Goal: Register for event/course

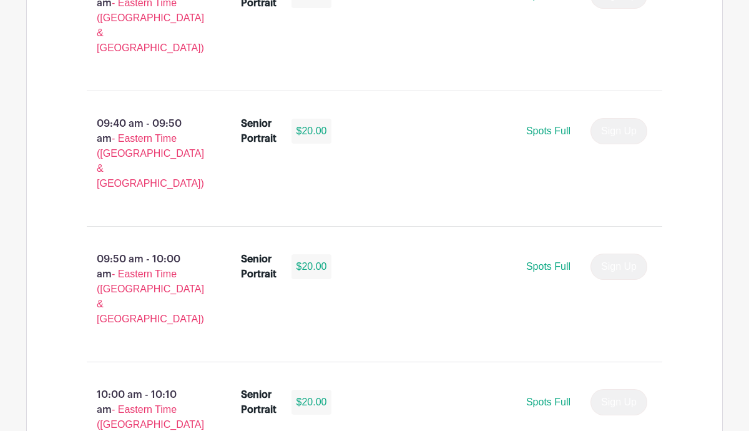
scroll to position [2183, 0]
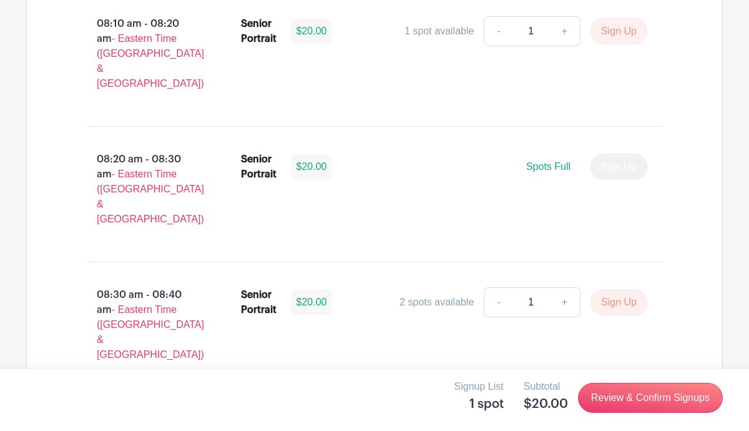
scroll to position [1067, 0]
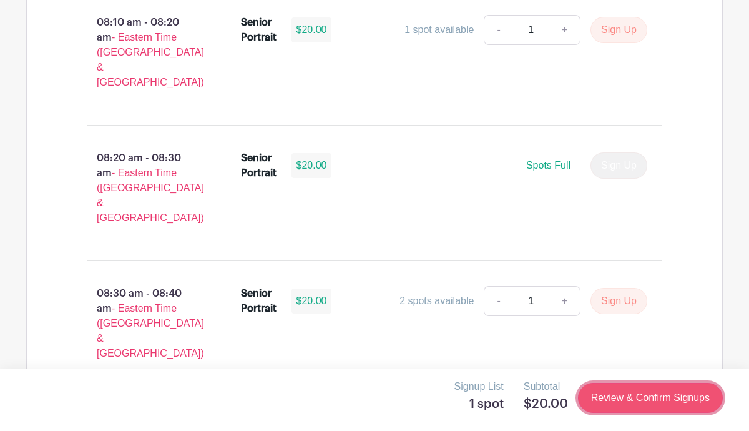
click at [613, 391] on link "Review & Confirm Signups" at bounding box center [650, 398] width 145 height 30
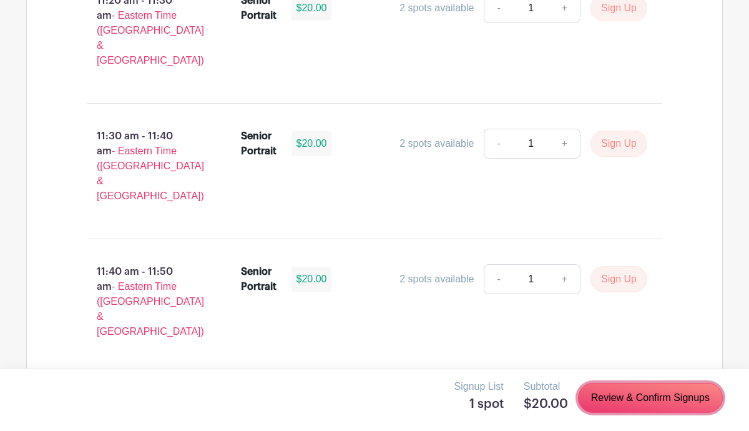
scroll to position [3816, 0]
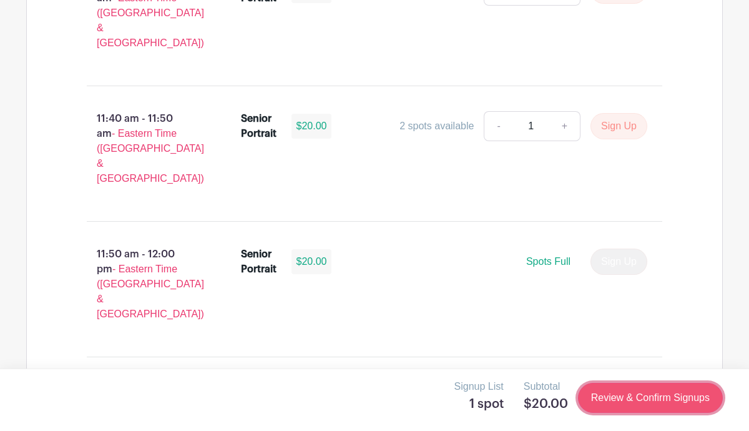
click at [611, 398] on link "Review & Confirm Signups" at bounding box center [650, 398] width 145 height 30
click at [610, 395] on link "Review & Confirm Signups" at bounding box center [650, 398] width 145 height 30
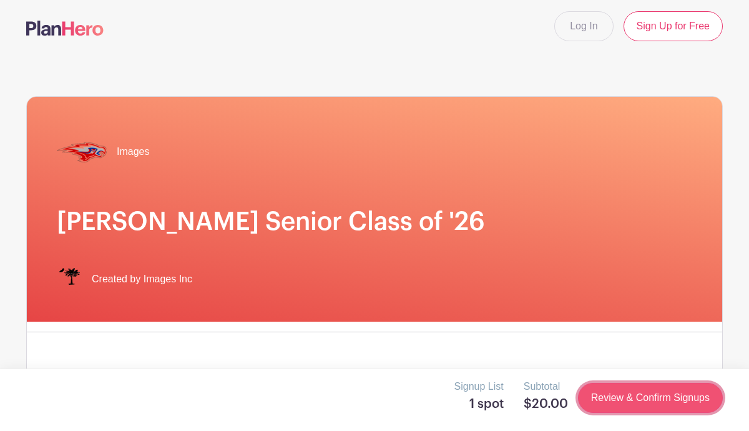
scroll to position [0, 0]
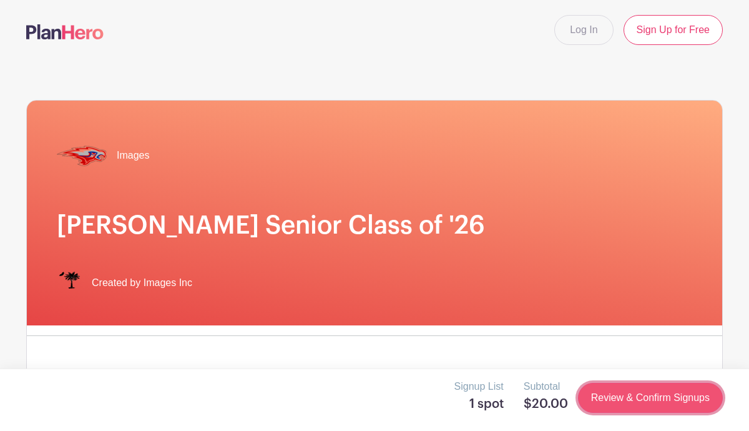
click at [610, 395] on link "Review & Confirm Signups" at bounding box center [650, 398] width 145 height 30
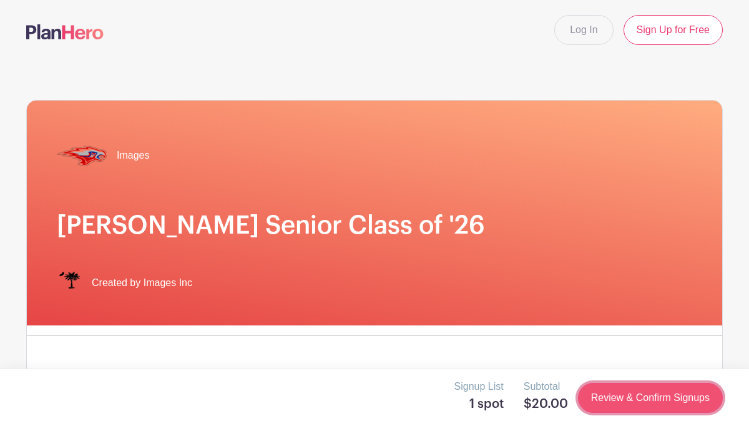
click at [610, 395] on link "Review & Confirm Signups" at bounding box center [650, 398] width 145 height 30
click at [613, 396] on link "Review & Confirm Signups" at bounding box center [650, 398] width 145 height 30
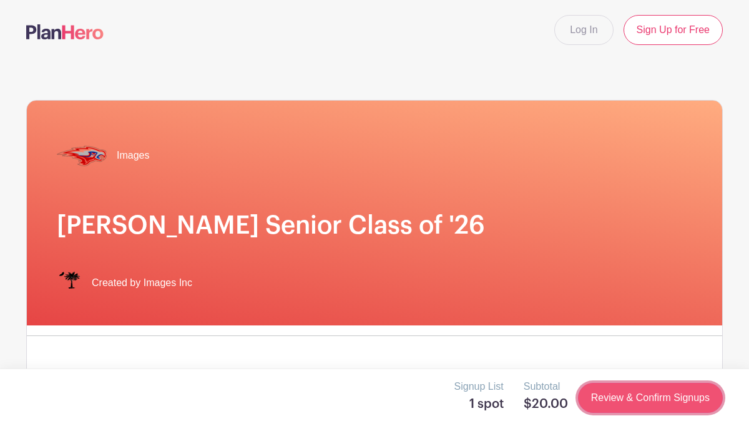
click at [613, 396] on link "Review & Confirm Signups" at bounding box center [650, 398] width 145 height 30
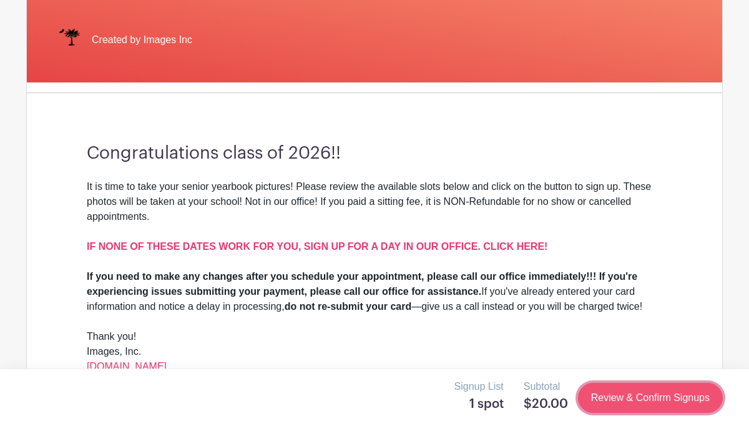
click at [656, 401] on link "Review & Confirm Signups" at bounding box center [650, 398] width 145 height 30
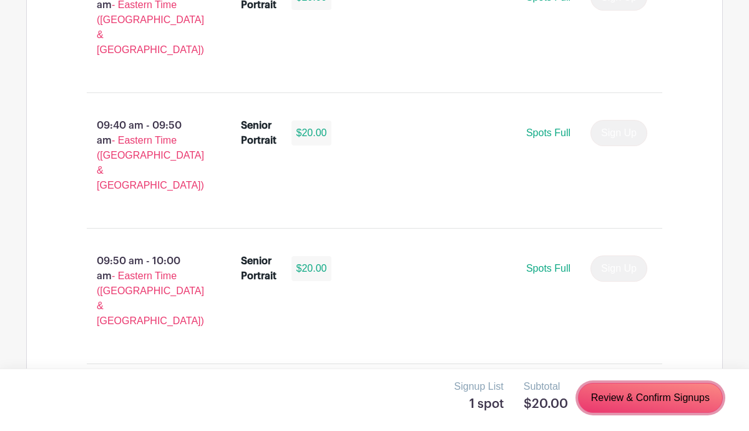
scroll to position [2187, 0]
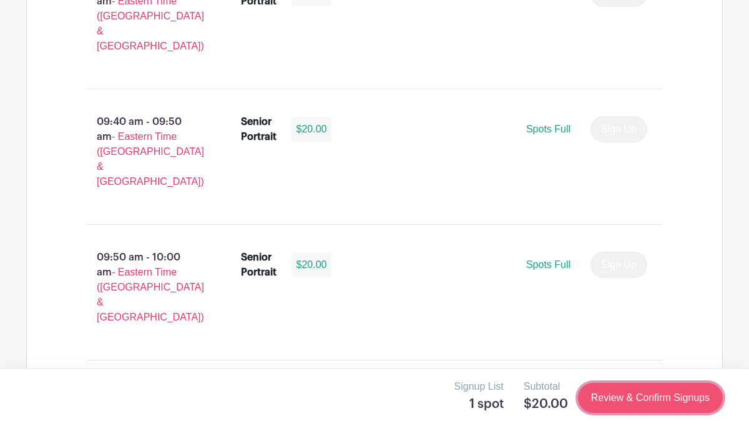
click at [644, 402] on link "Review & Confirm Signups" at bounding box center [650, 398] width 145 height 30
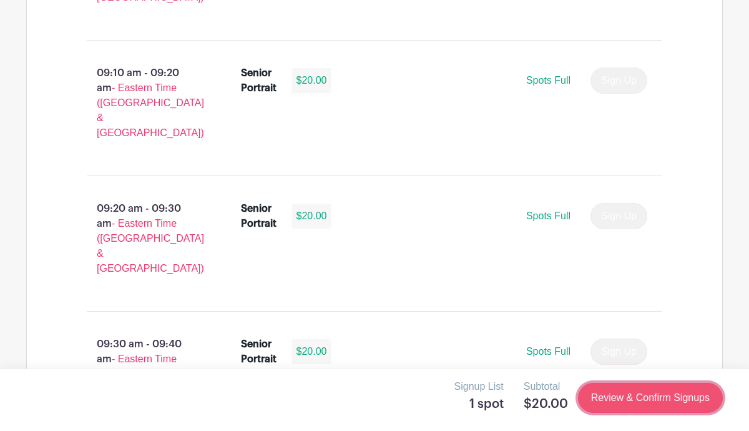
click at [644, 402] on link "Review & Confirm Signups" at bounding box center [650, 398] width 145 height 30
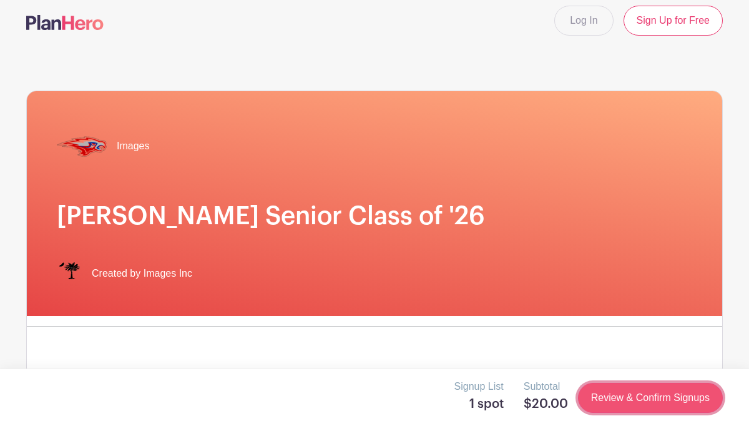
scroll to position [0, 0]
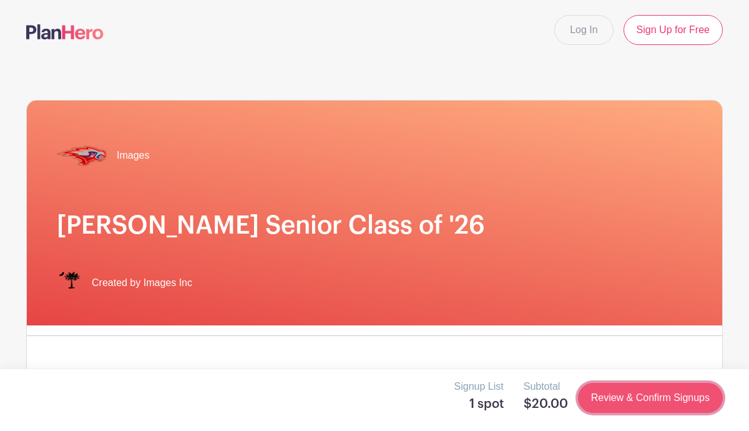
click at [644, 402] on link "Review & Confirm Signups" at bounding box center [650, 398] width 145 height 30
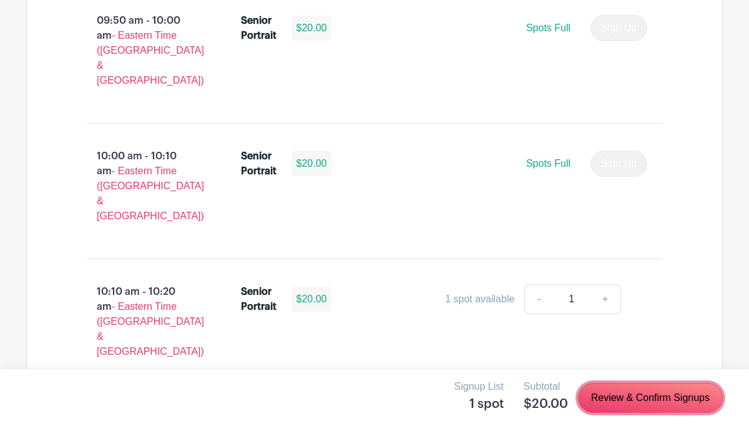
scroll to position [2427, 0]
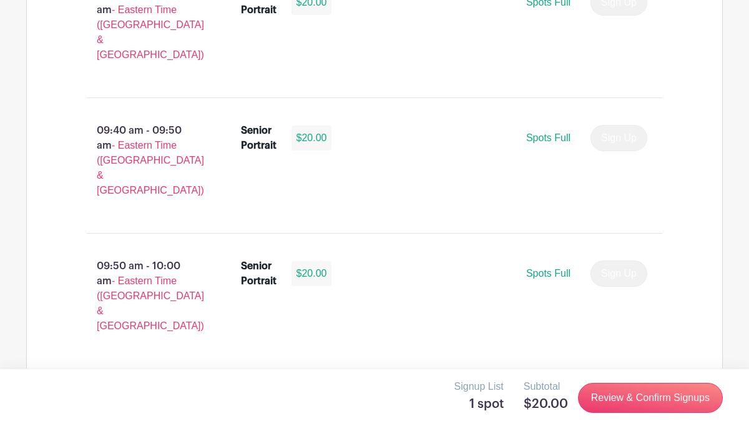
scroll to position [2173, 0]
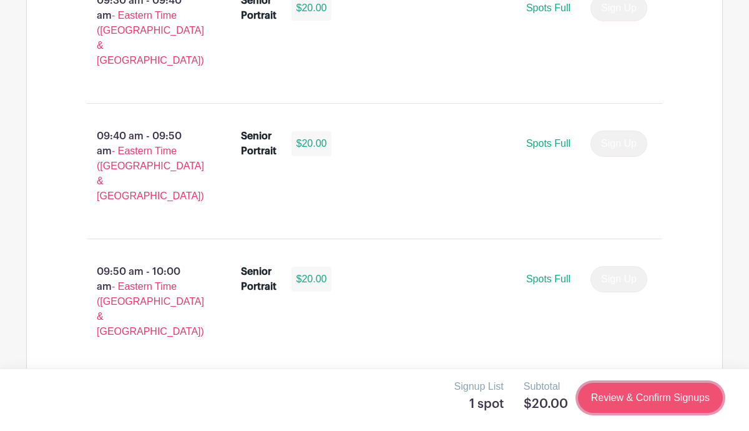
click at [606, 395] on link "Review & Confirm Signups" at bounding box center [650, 398] width 145 height 30
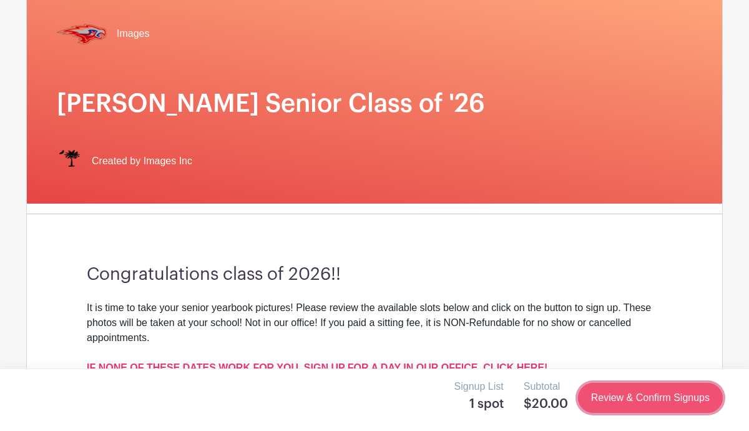
scroll to position [0, 0]
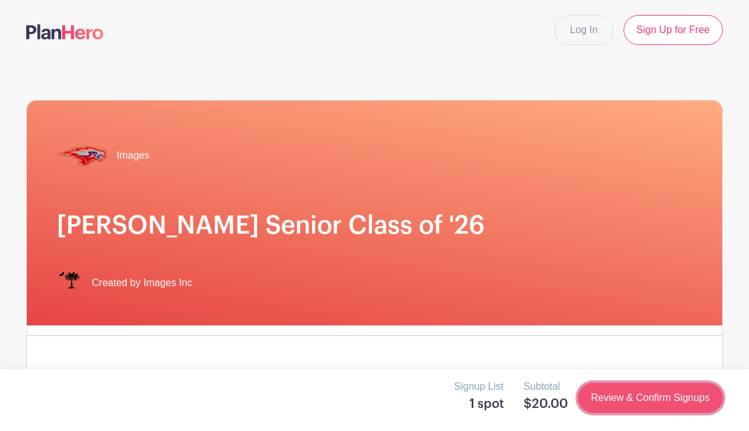
click at [606, 395] on link "Review & Confirm Signups" at bounding box center [650, 398] width 145 height 30
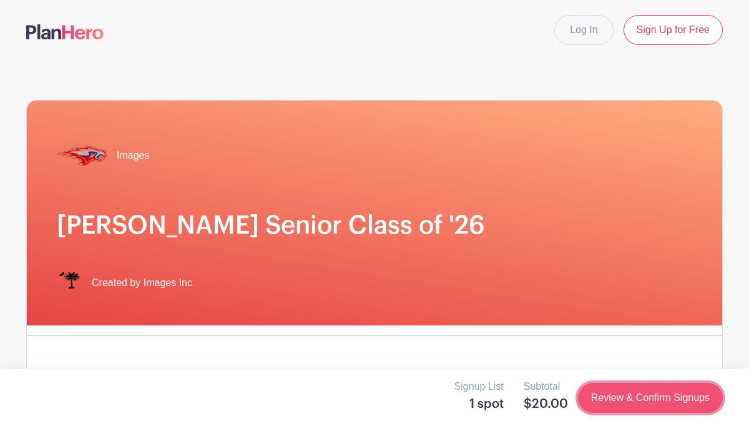
click at [606, 395] on link "Review & Confirm Signups" at bounding box center [650, 398] width 145 height 30
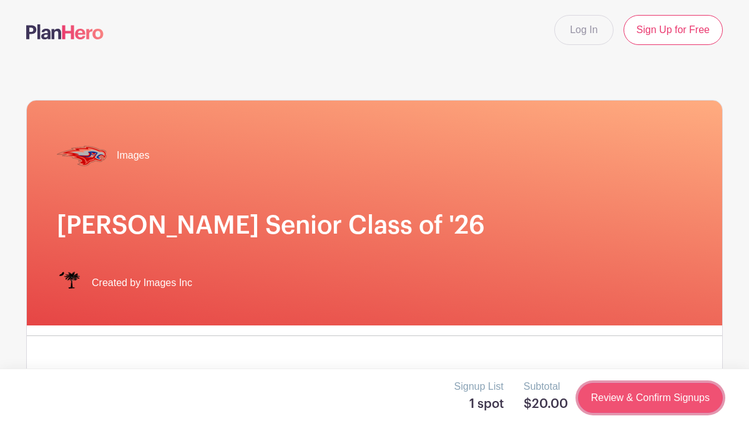
click at [606, 395] on link "Review & Confirm Signups" at bounding box center [650, 398] width 145 height 30
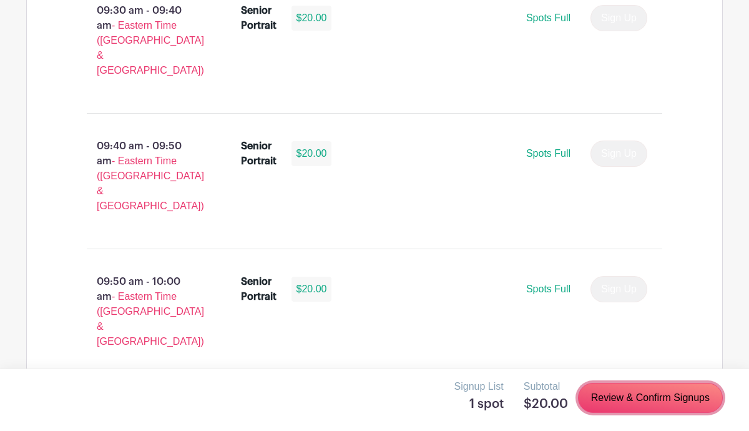
scroll to position [2151, 0]
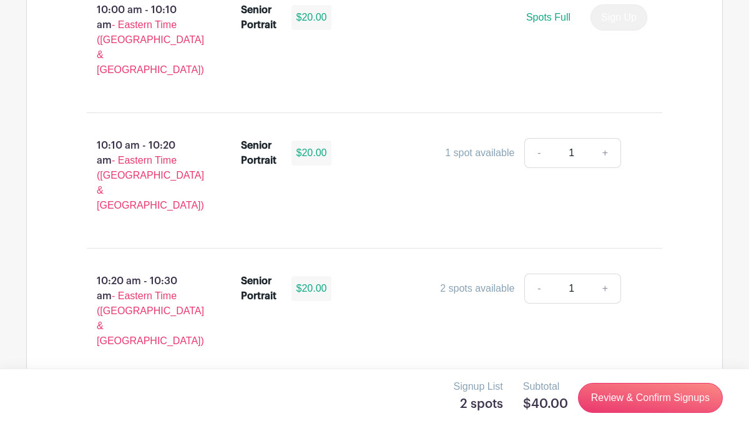
scroll to position [2571, 0]
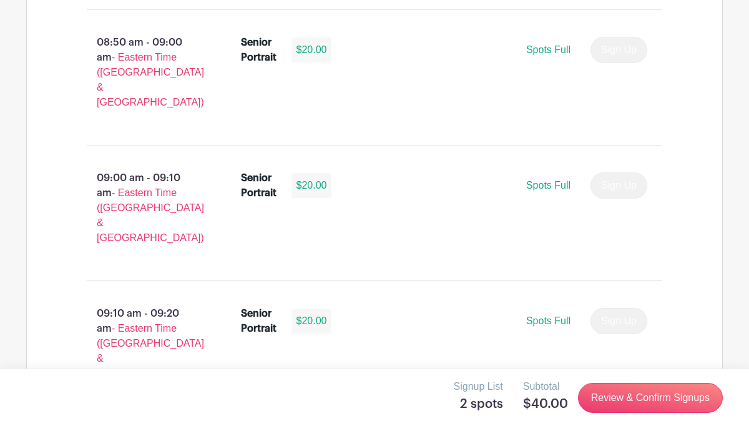
scroll to position [1587, 0]
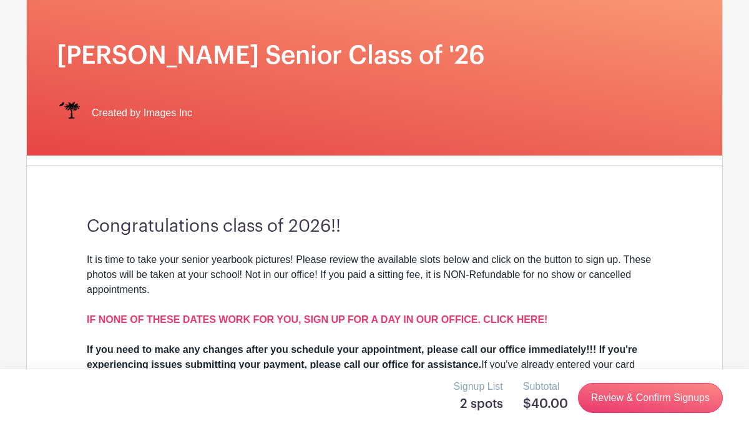
scroll to position [182, 0]
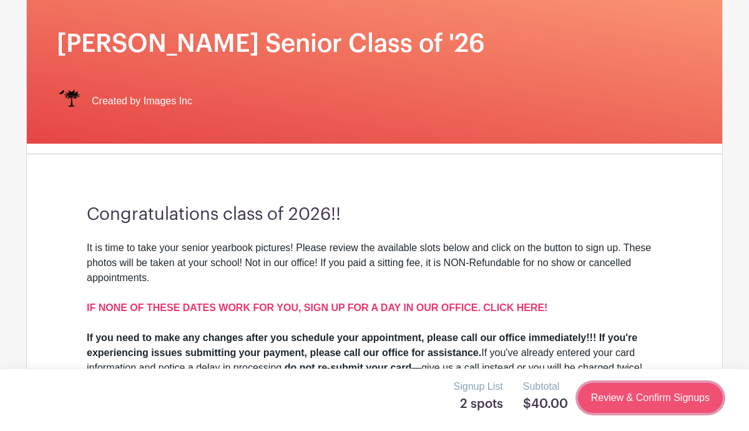
click at [618, 396] on link "Review & Confirm Signups" at bounding box center [650, 398] width 145 height 30
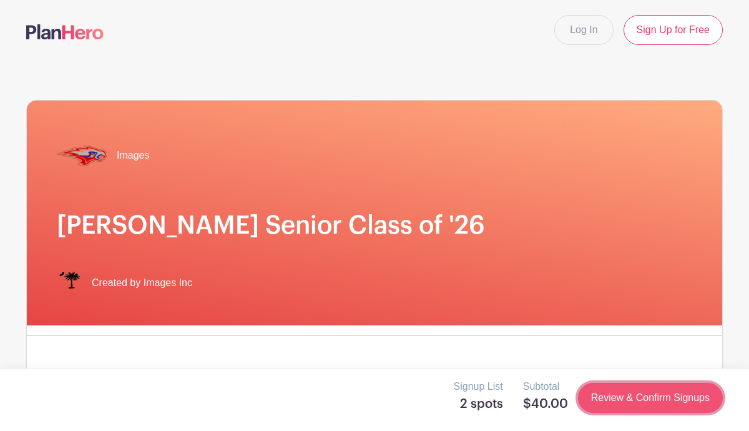
click at [651, 405] on link "Review & Confirm Signups" at bounding box center [650, 398] width 145 height 30
click at [649, 401] on link "Review & Confirm Signups" at bounding box center [650, 398] width 145 height 30
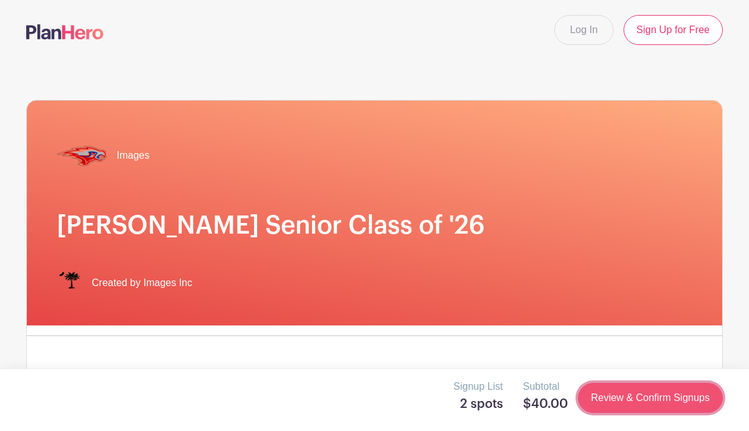
click at [649, 401] on link "Review & Confirm Signups" at bounding box center [650, 398] width 145 height 30
click at [649, 402] on link "Review & Confirm Signups" at bounding box center [650, 398] width 145 height 30
click at [651, 397] on link "Review & Confirm Signups" at bounding box center [650, 398] width 145 height 30
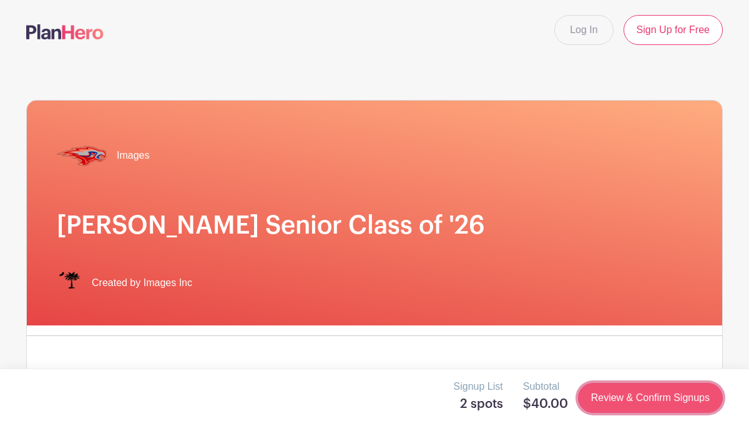
click at [651, 397] on link "Review & Confirm Signups" at bounding box center [650, 398] width 145 height 30
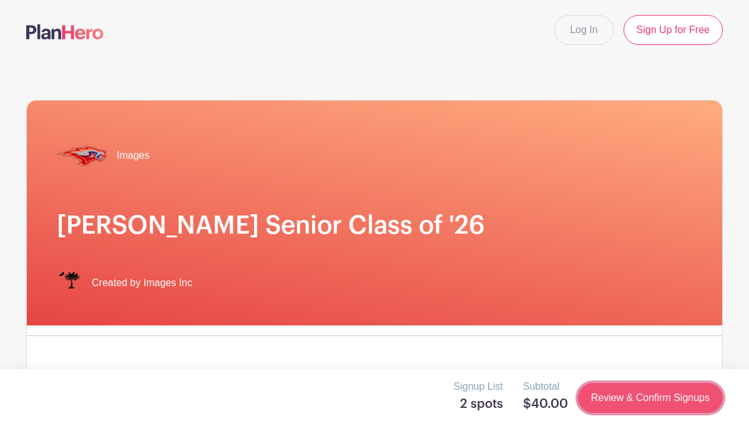
click at [651, 397] on link "Review & Confirm Signups" at bounding box center [650, 398] width 145 height 30
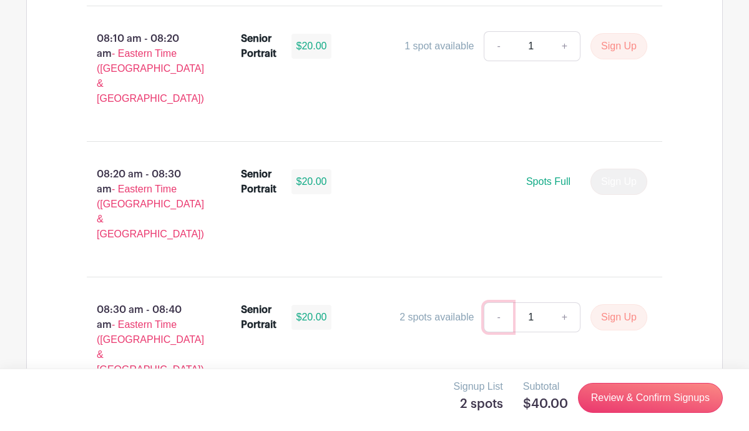
click at [498, 302] on link "-" at bounding box center [498, 317] width 29 height 30
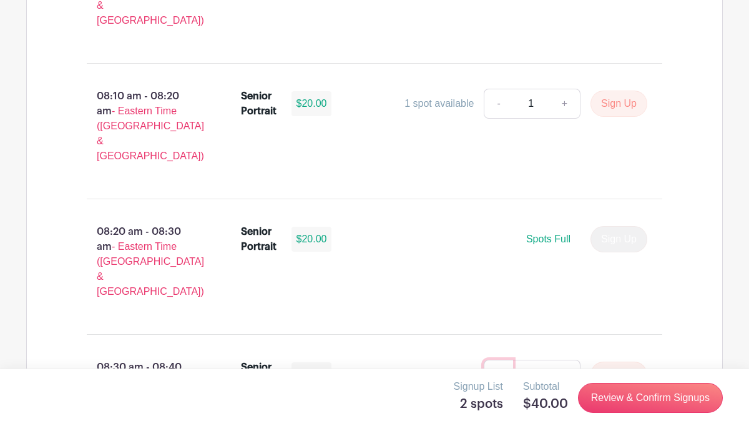
scroll to position [994, 0]
click at [495, 359] on link "-" at bounding box center [498, 374] width 29 height 30
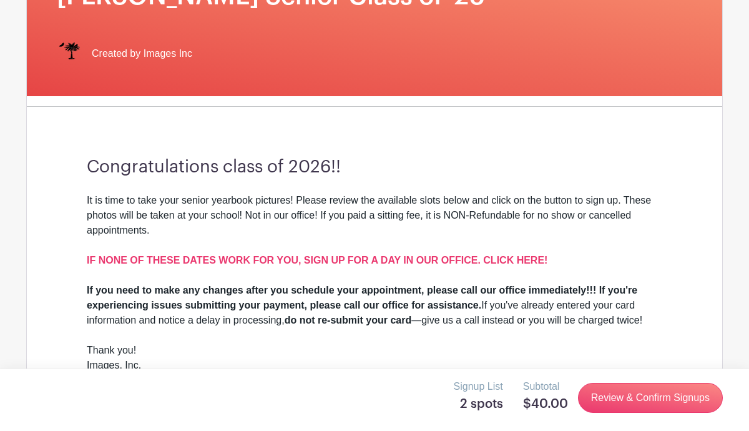
scroll to position [0, 0]
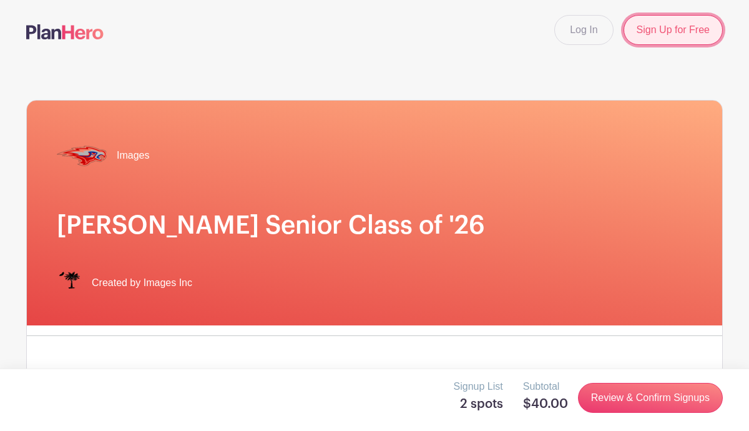
click at [668, 26] on link "Sign Up for Free" at bounding box center [673, 30] width 99 height 30
click at [663, 32] on link "Sign Up for Free" at bounding box center [673, 30] width 99 height 30
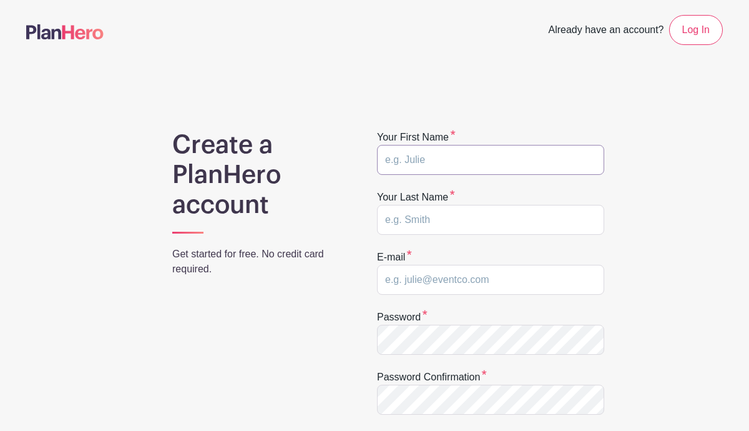
click at [412, 161] on input "text" at bounding box center [490, 160] width 227 height 30
type input "Wyatt"
type input "Cantey"
type input "canteywy2026@hammondschool.org"
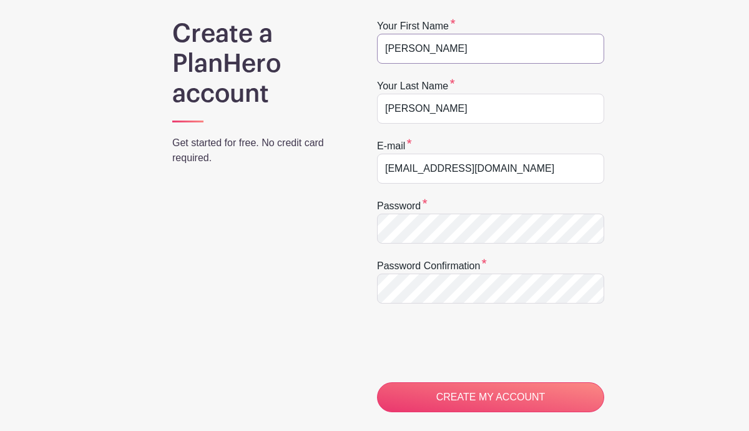
scroll to position [111, 0]
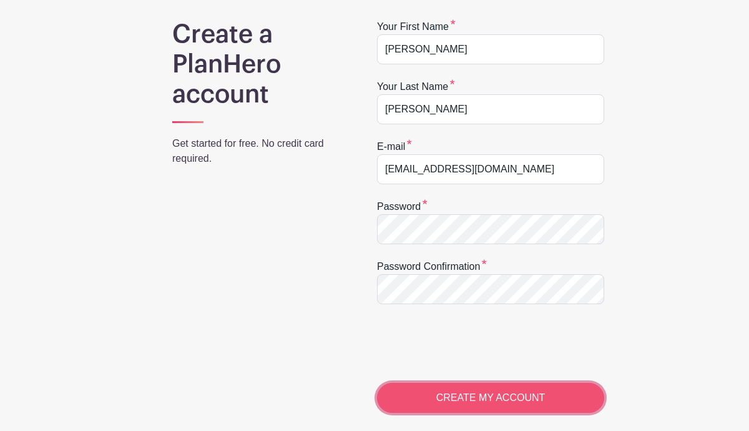
click at [415, 397] on input "CREATE MY ACCOUNT" at bounding box center [490, 398] width 227 height 30
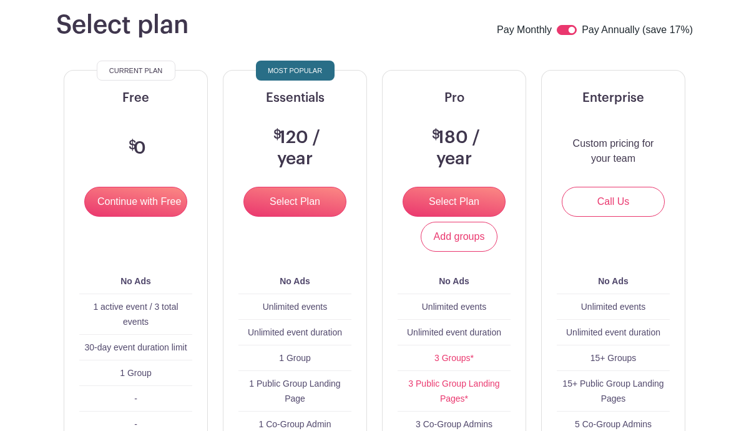
scroll to position [112, 0]
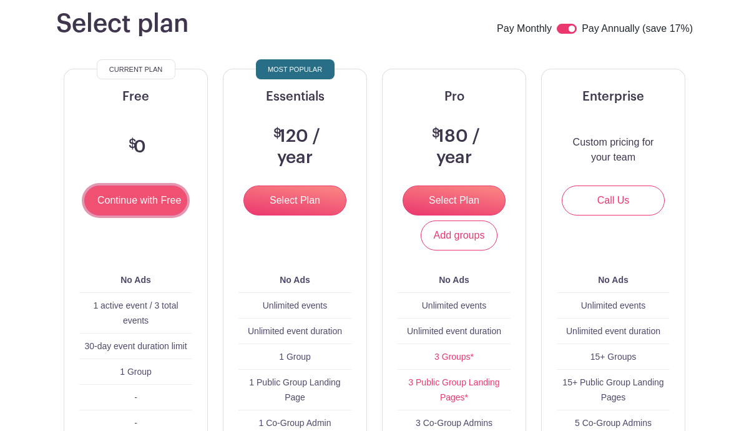
click at [144, 209] on input "Continue with Free" at bounding box center [135, 200] width 103 height 30
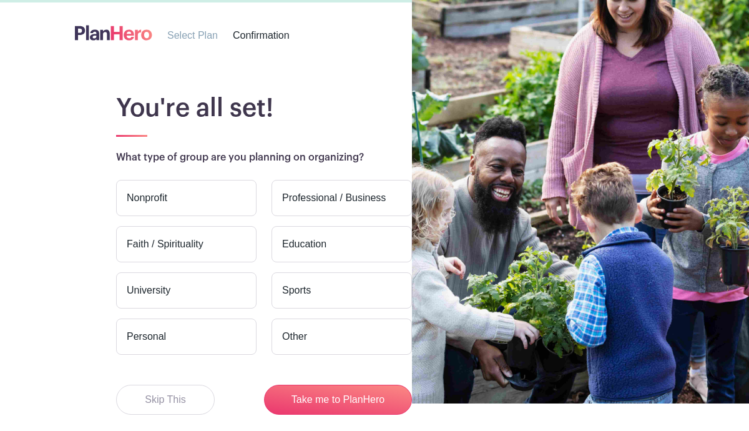
scroll to position [89, 0]
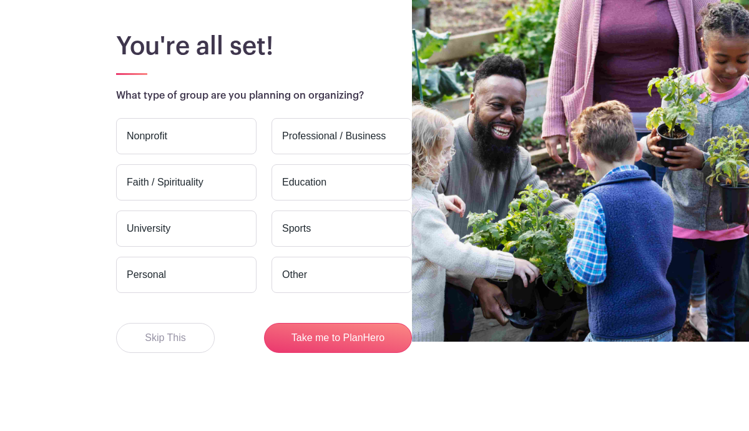
click at [225, 272] on label "Personal" at bounding box center [186, 275] width 141 height 36
click at [0, 0] on input "Personal" at bounding box center [0, 0] width 0 height 0
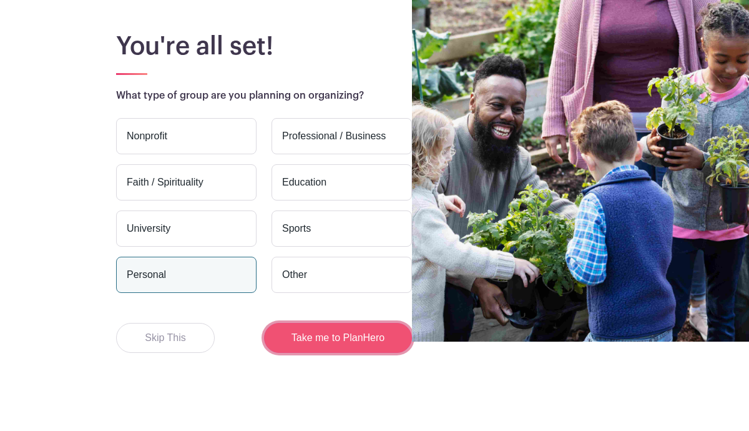
click at [336, 340] on button "Take me to PlanHero" at bounding box center [338, 338] width 148 height 30
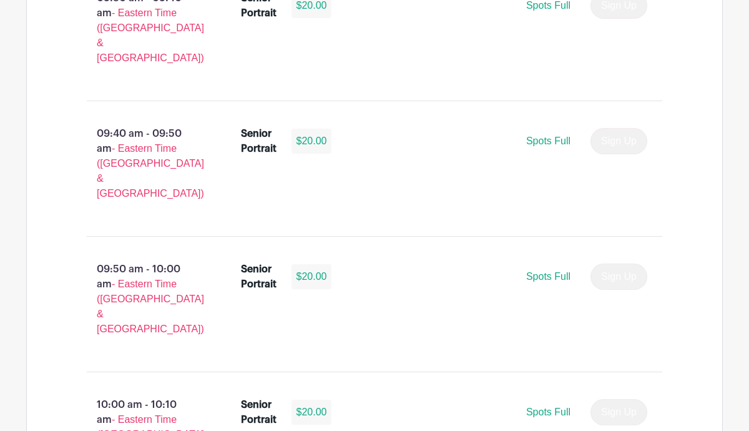
scroll to position [2177, 0]
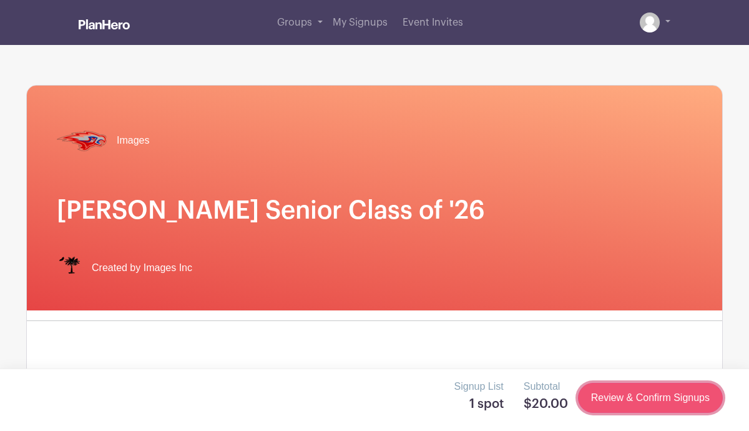
click at [614, 403] on link "Review & Confirm Signups" at bounding box center [650, 398] width 145 height 30
click at [625, 394] on link "Review & Confirm Signups" at bounding box center [650, 398] width 145 height 30
click at [626, 396] on link "Review & Confirm Signups" at bounding box center [650, 398] width 145 height 30
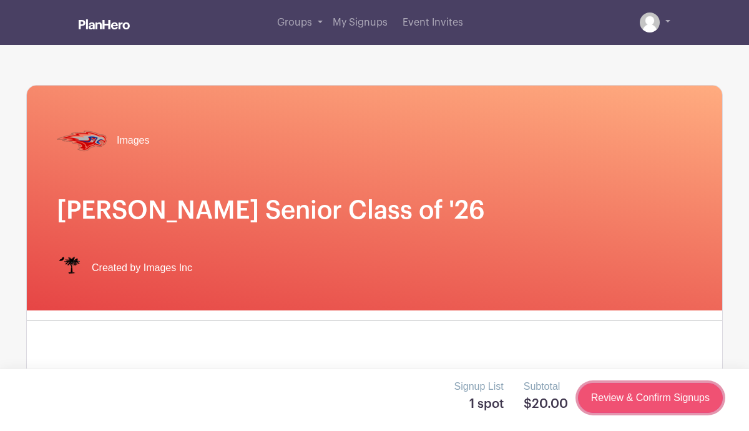
click at [626, 396] on link "Review & Confirm Signups" at bounding box center [650, 398] width 145 height 30
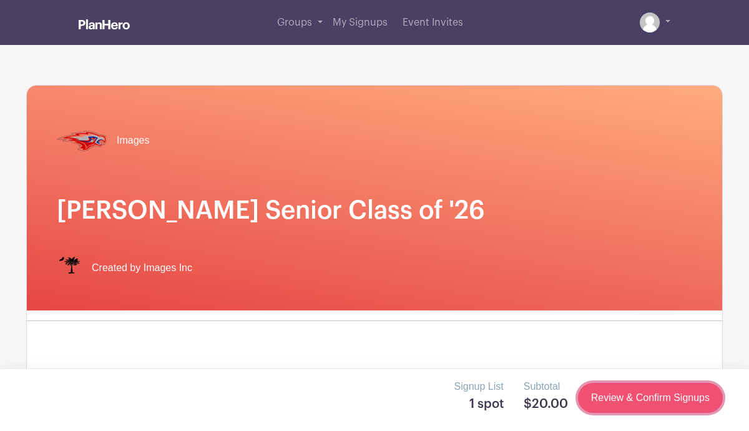
click at [626, 396] on link "Review & Confirm Signups" at bounding box center [650, 398] width 145 height 30
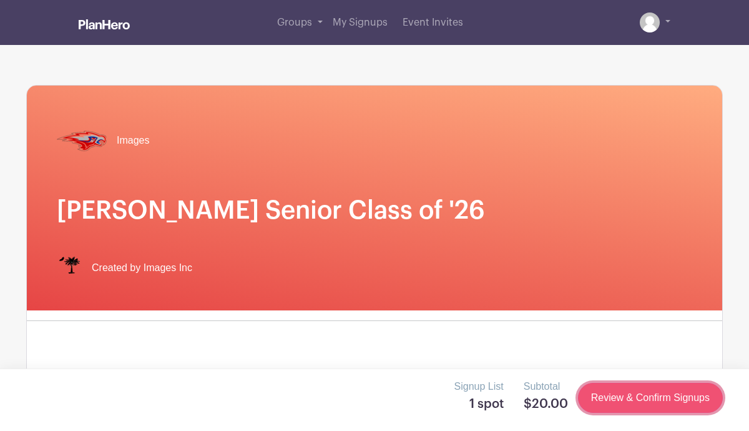
click at [626, 396] on link "Review & Confirm Signups" at bounding box center [650, 398] width 145 height 30
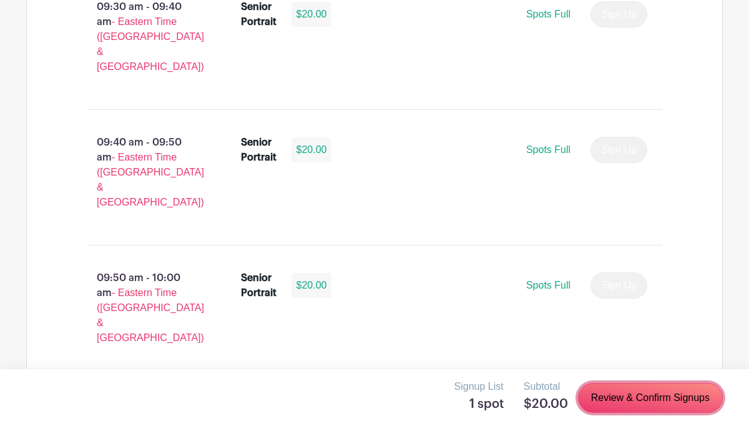
scroll to position [2159, 0]
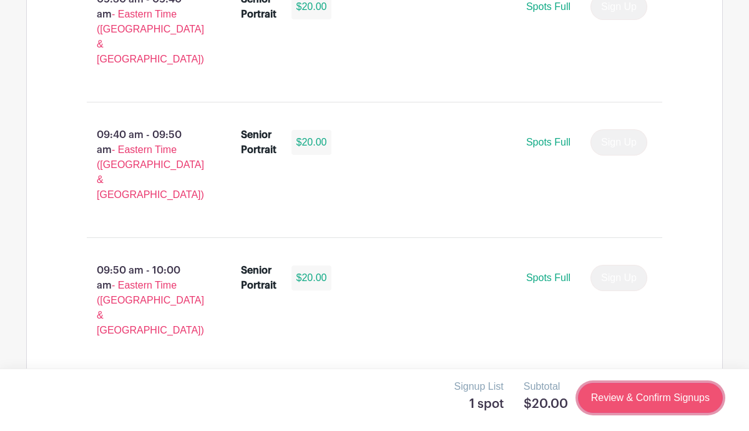
click at [617, 399] on link "Review & Confirm Signups" at bounding box center [650, 398] width 145 height 30
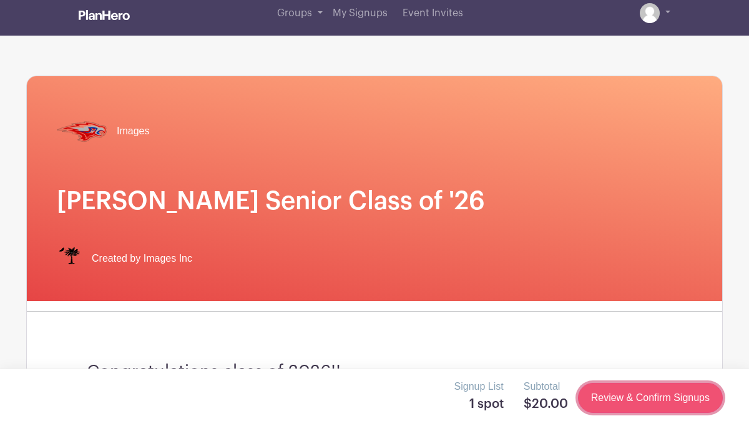
scroll to position [0, 0]
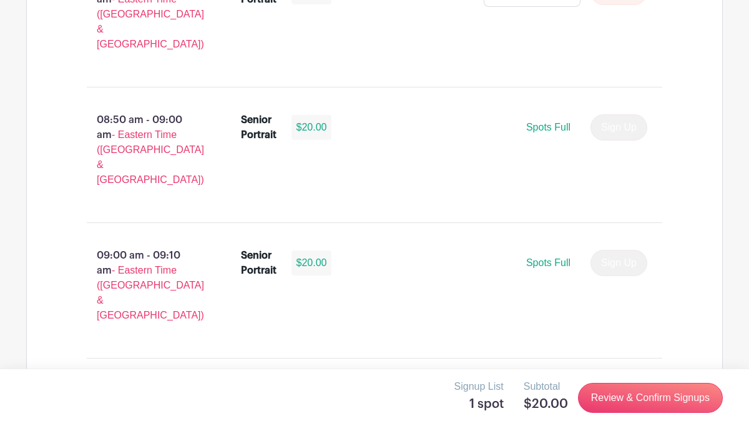
scroll to position [1505, 0]
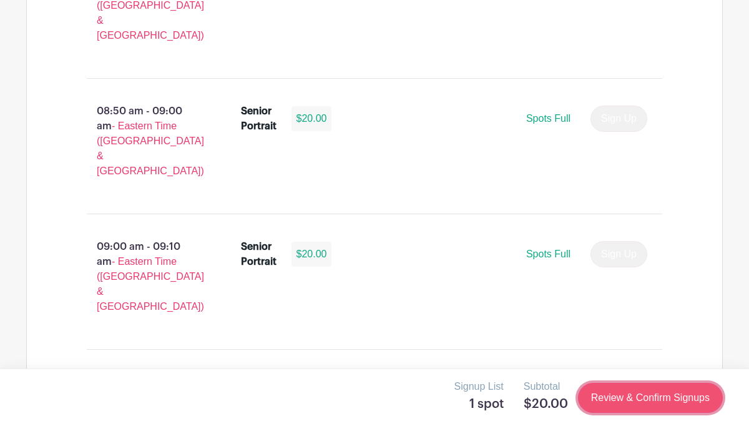
click at [616, 392] on link "Review & Confirm Signups" at bounding box center [650, 398] width 145 height 30
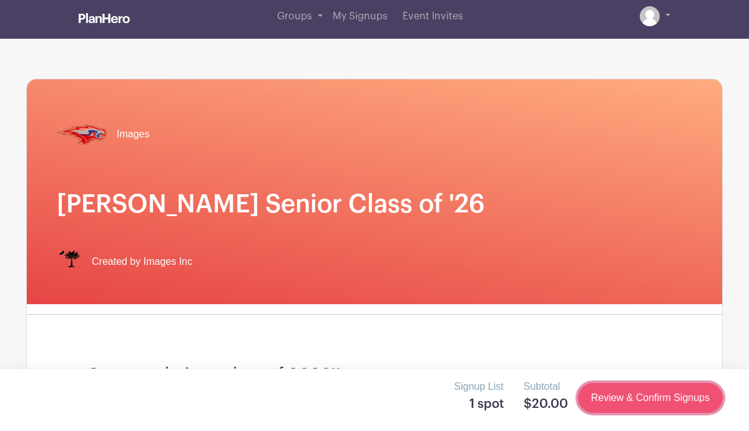
scroll to position [0, 0]
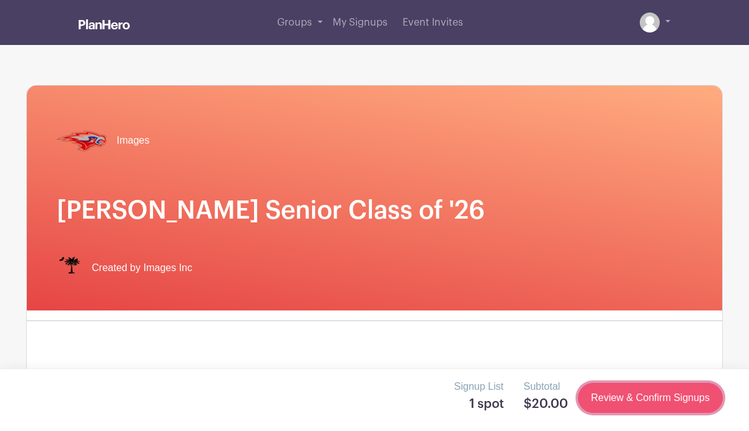
click at [617, 394] on link "Review & Confirm Signups" at bounding box center [650, 398] width 145 height 30
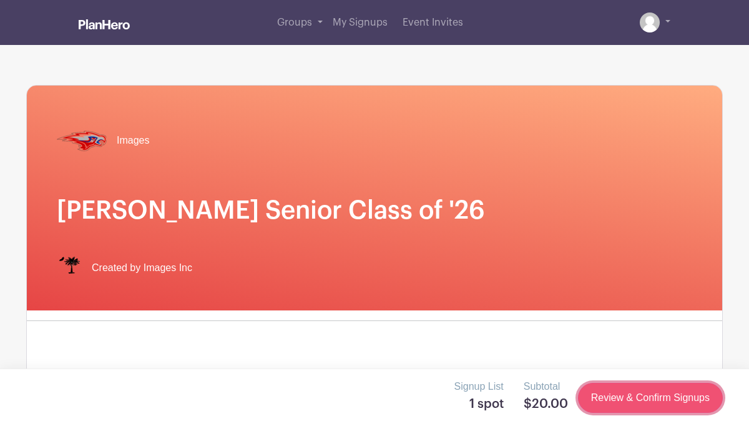
click at [617, 394] on link "Review & Confirm Signups" at bounding box center [650, 398] width 145 height 30
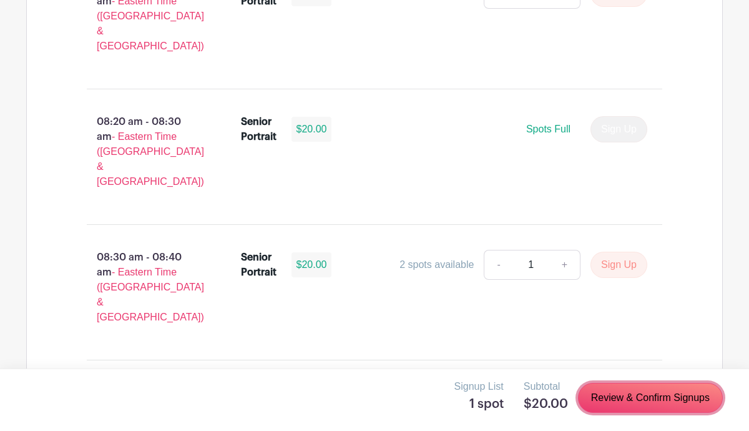
scroll to position [1167, 0]
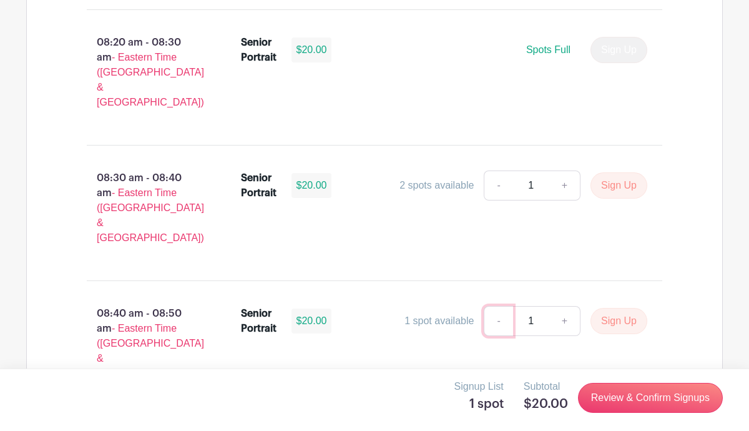
click at [498, 306] on link "-" at bounding box center [498, 321] width 29 height 30
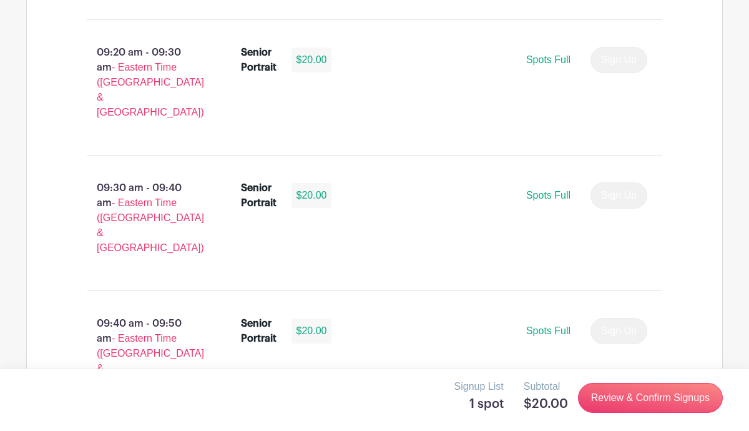
scroll to position [2046, 0]
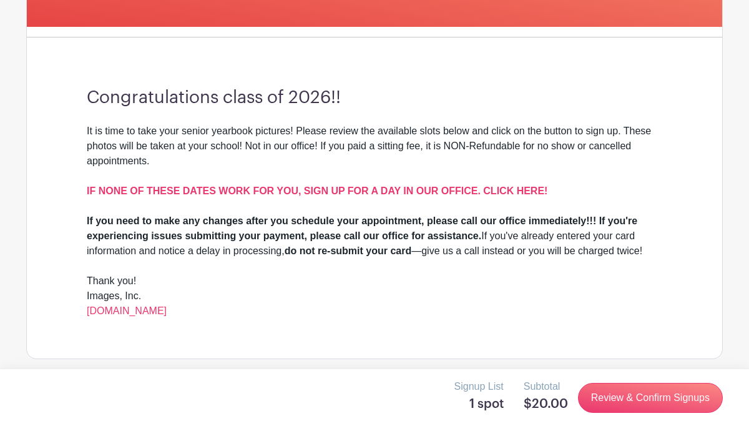
scroll to position [285, 0]
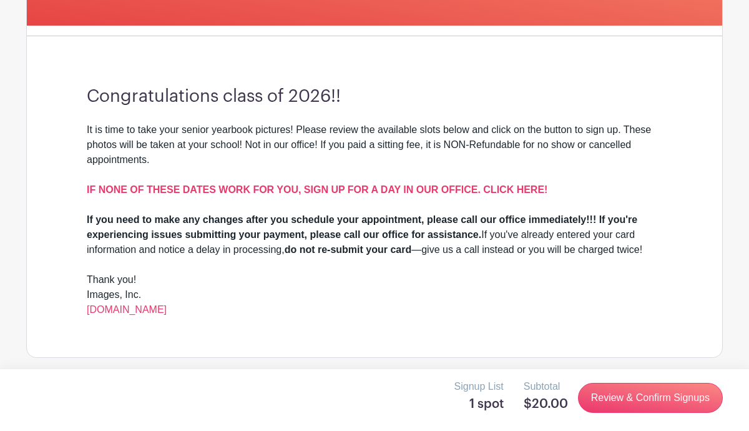
click at [555, 284] on div "Thank you!" at bounding box center [375, 279] width 576 height 15
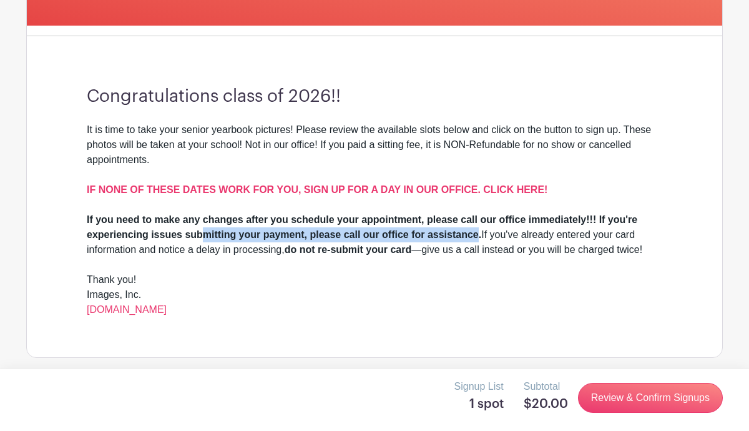
drag, startPoint x: 200, startPoint y: 235, endPoint x: 475, endPoint y: 235, distance: 274.8
click at [475, 235] on strong "If you need to make any changes after you schedule your appointment, please cal…" at bounding box center [362, 227] width 551 height 26
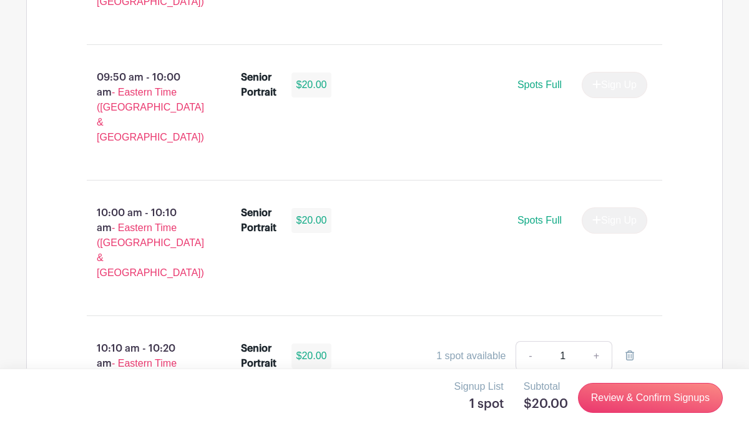
scroll to position [2351, 0]
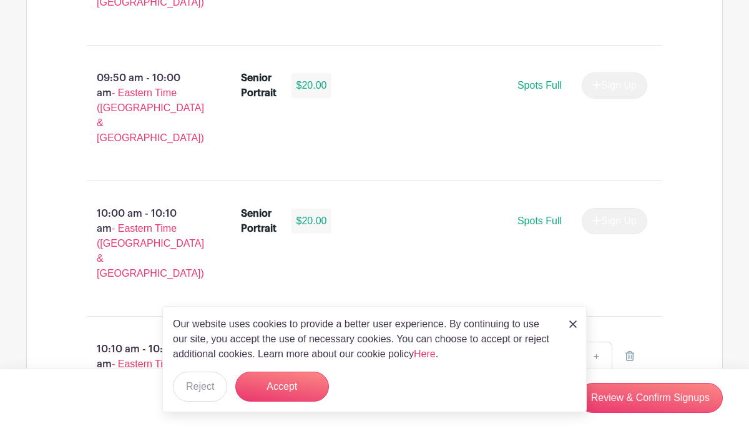
click at [573, 321] on img at bounding box center [573, 323] width 7 height 7
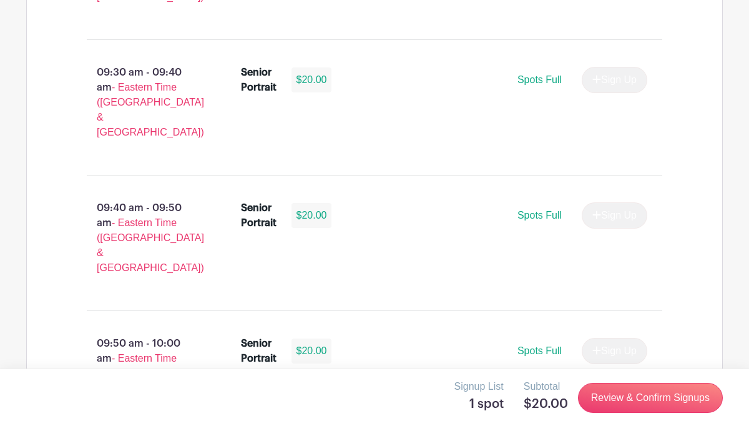
scroll to position [2088, 0]
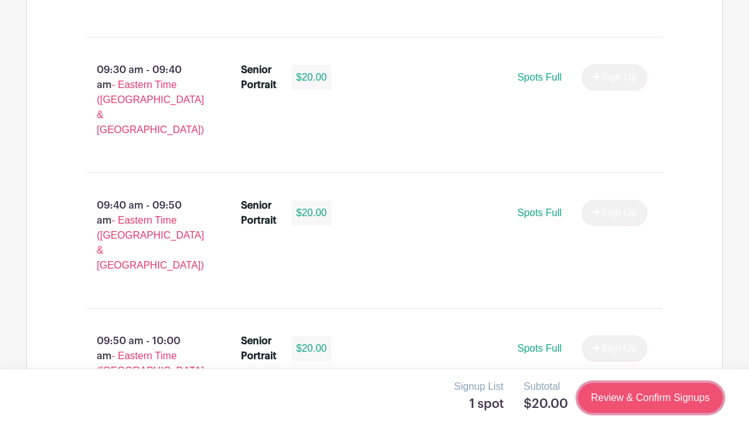
click at [618, 404] on link "Review & Confirm Signups" at bounding box center [650, 398] width 145 height 30
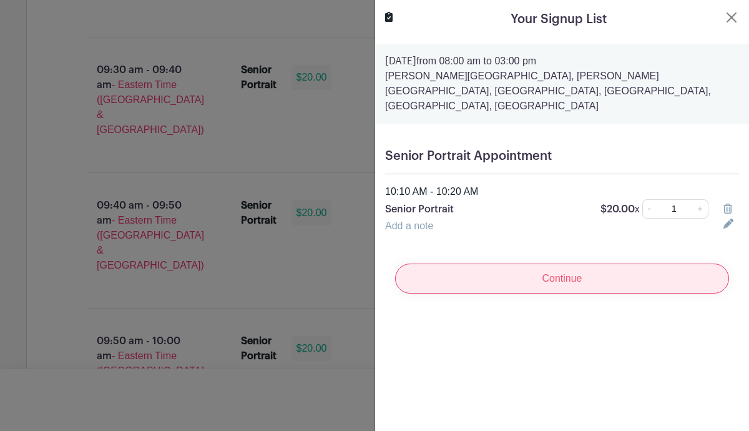
click at [526, 264] on input "Continue" at bounding box center [562, 279] width 334 height 30
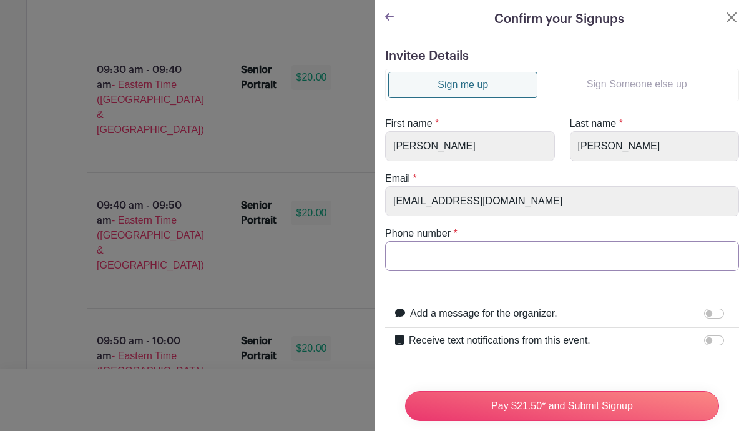
click at [497, 263] on input "Phone number" at bounding box center [562, 256] width 354 height 30
type input "8039244979"
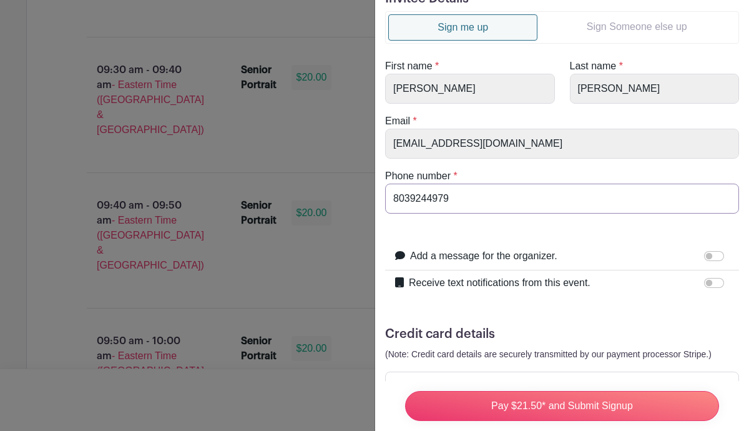
scroll to position [0, 0]
